Goal: Transaction & Acquisition: Purchase product/service

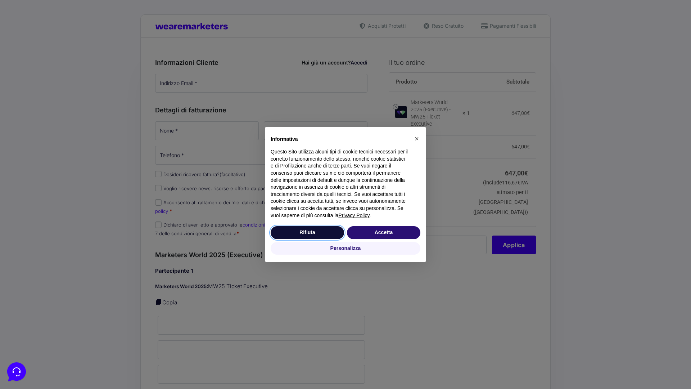
click at [308, 232] on button "Rifiuta" at bounding box center [307, 232] width 73 height 13
